Goal: Information Seeking & Learning: Learn about a topic

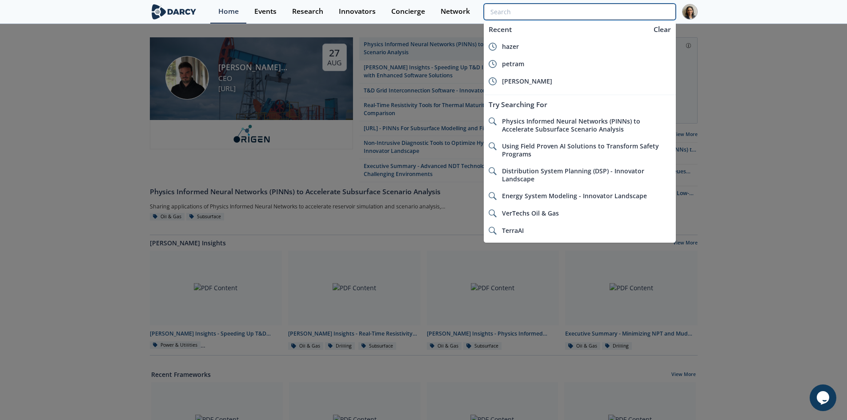
click at [617, 9] on input "search" at bounding box center [580, 12] width 192 height 16
type input "y"
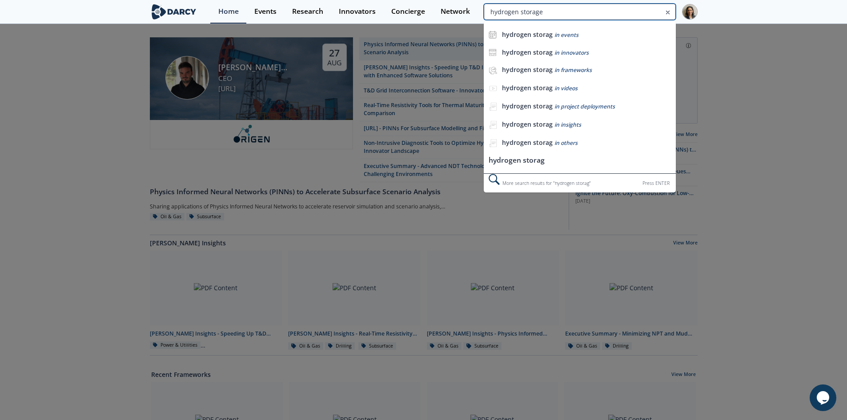
type input "hydrogen storage"
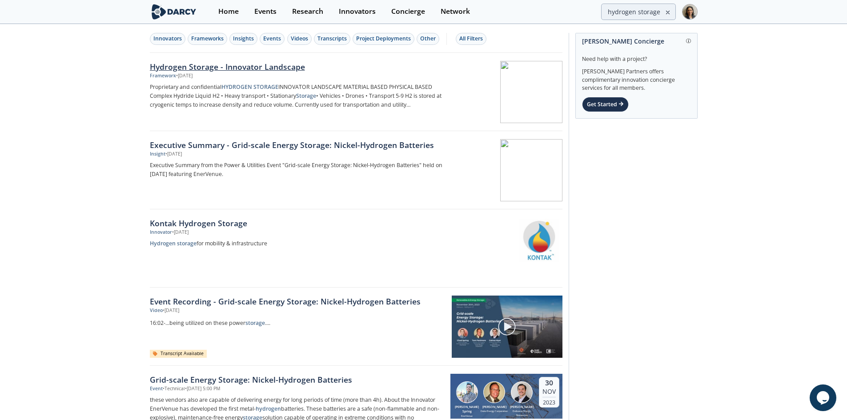
click at [452, 73] on div at bounding box center [506, 92] width 112 height 62
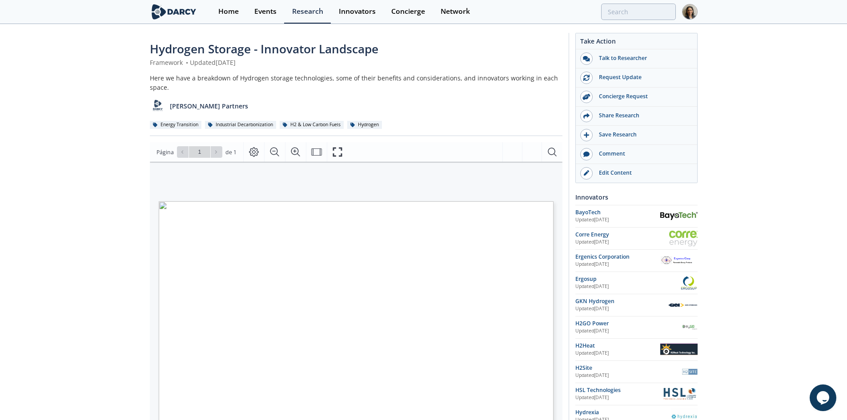
type input "hydrogen storage"
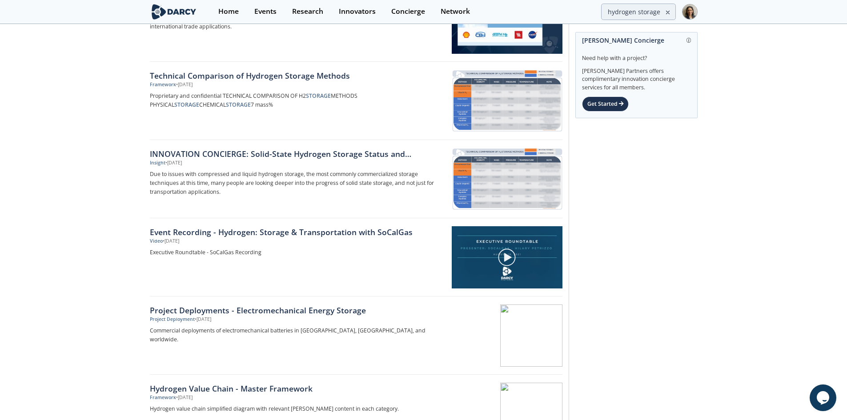
scroll to position [1067, 0]
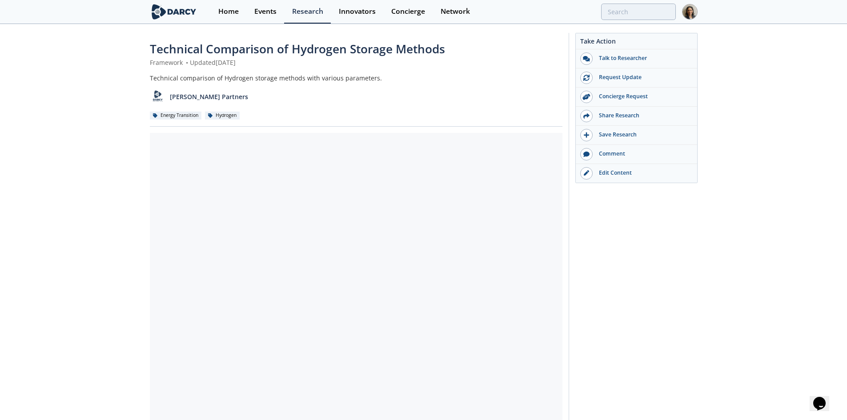
drag, startPoint x: 153, startPoint y: 50, endPoint x: 436, endPoint y: 64, distance: 283.0
click at [436, 64] on div "Technical Comparison of Hydrogen Storage Methods Framework • Updated [DATE] Tec…" at bounding box center [356, 83] width 412 height 86
click at [433, 49] on span "Technical Comparison of Hydrogen Storage Methods" at bounding box center [297, 49] width 295 height 16
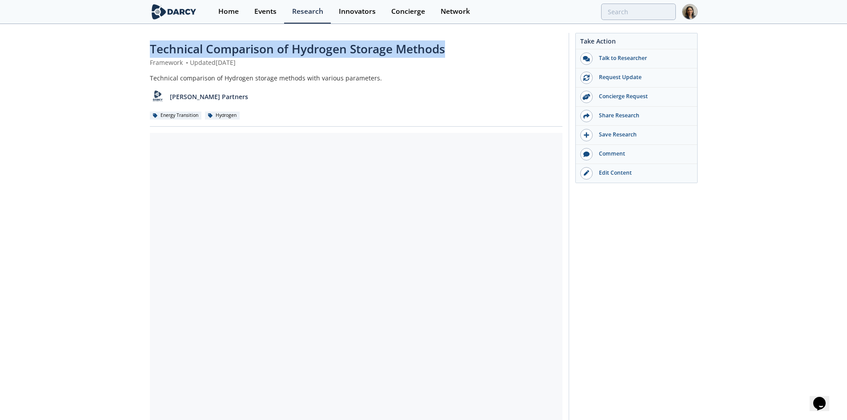
drag, startPoint x: 421, startPoint y: 50, endPoint x: 65, endPoint y: 2, distance: 359.3
click at [147, 40] on div "Technical Comparison of Hydrogen Storage Methods Framework • Updated [DATE] Tec…" at bounding box center [423, 338] width 847 height 627
